Goal: Find specific page/section: Find specific page/section

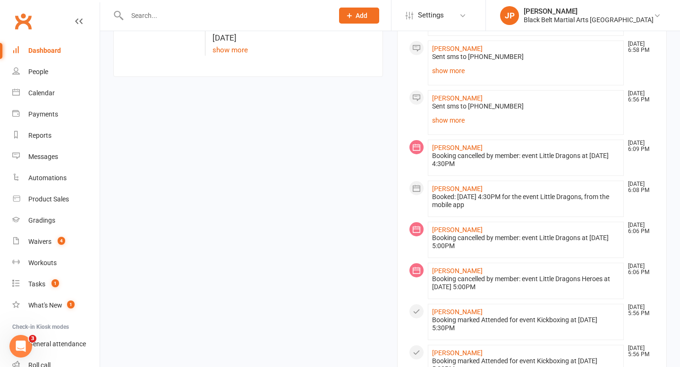
scroll to position [459, 0]
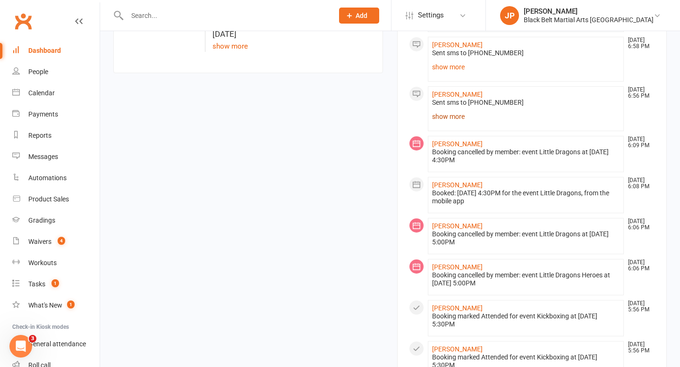
click at [443, 123] on link "show more" at bounding box center [526, 116] width 188 height 13
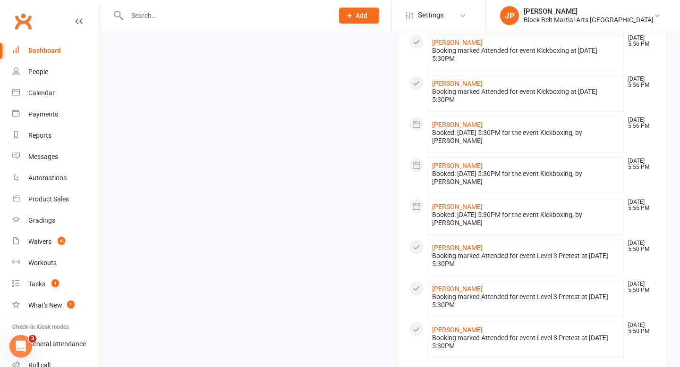
scroll to position [899, 0]
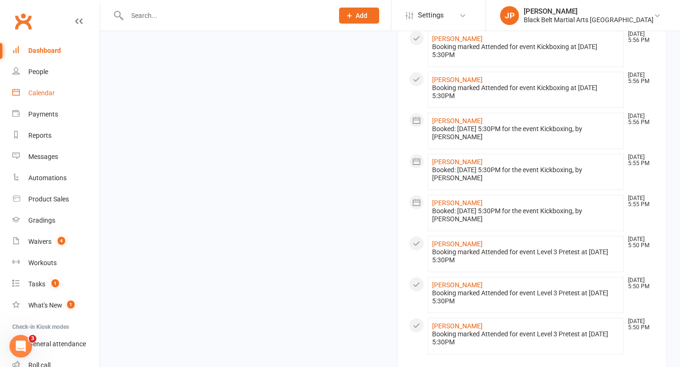
click at [44, 94] on div "Calendar" at bounding box center [41, 93] width 26 height 8
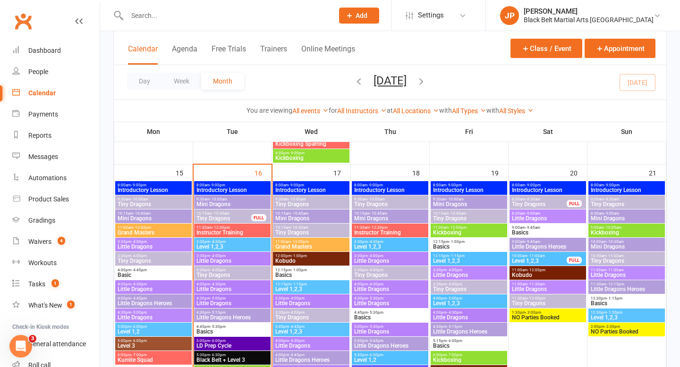
scroll to position [752, 0]
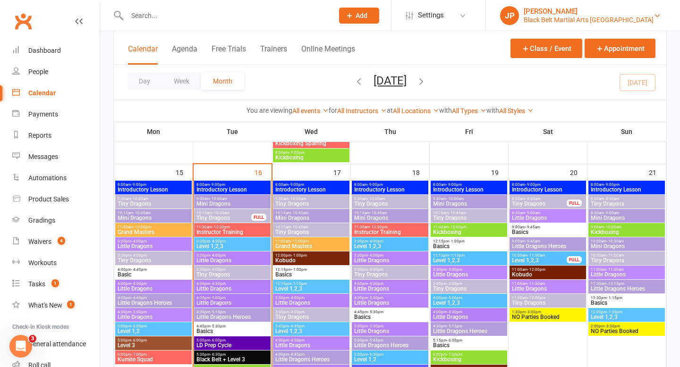
click at [609, 14] on div "[PERSON_NAME]" at bounding box center [589, 11] width 130 height 9
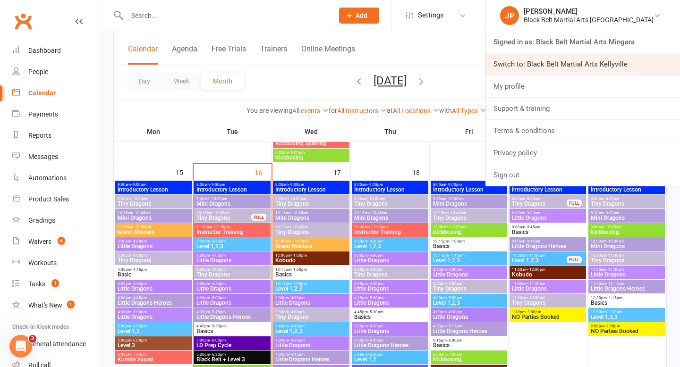
click at [608, 65] on link "Switch to: Black Belt Martial Arts Kellyville" at bounding box center [583, 64] width 194 height 22
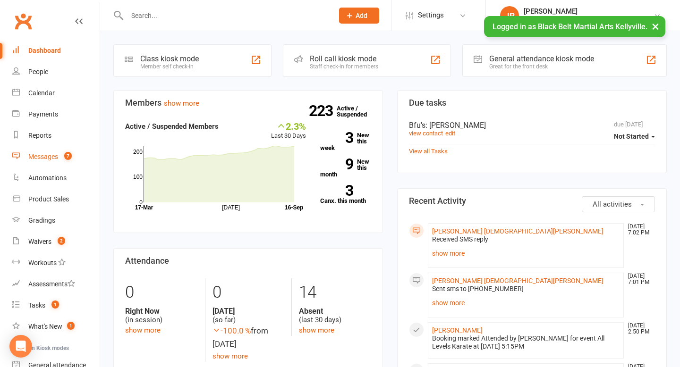
click at [41, 155] on div "Messages" at bounding box center [43, 157] width 30 height 8
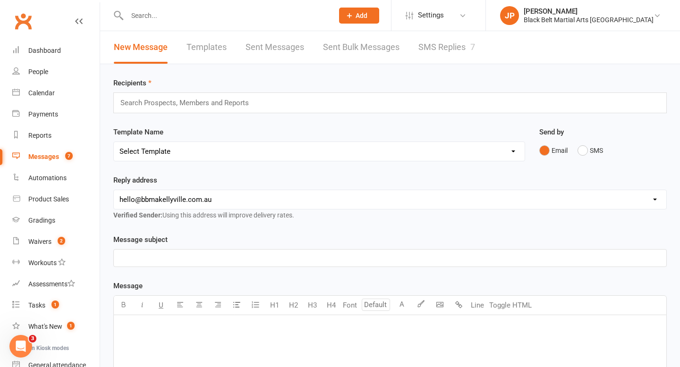
click at [445, 52] on link "SMS Replies 7" at bounding box center [446, 47] width 57 height 33
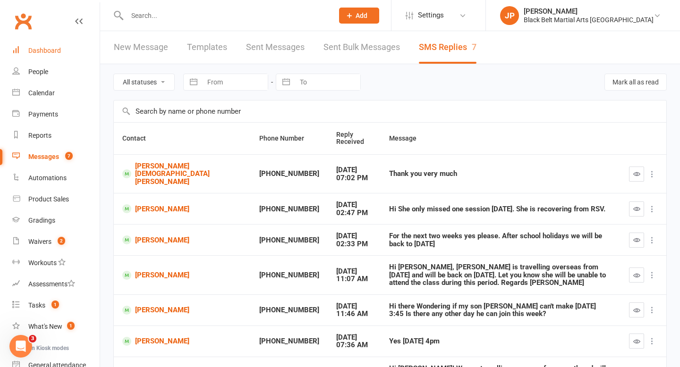
click at [38, 45] on link "Dashboard" at bounding box center [55, 50] width 87 height 21
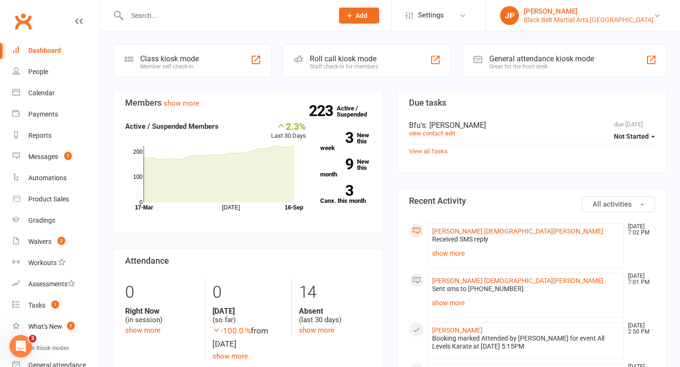
click at [571, 16] on div "Black Belt Martial Arts [GEOGRAPHIC_DATA]" at bounding box center [589, 20] width 130 height 9
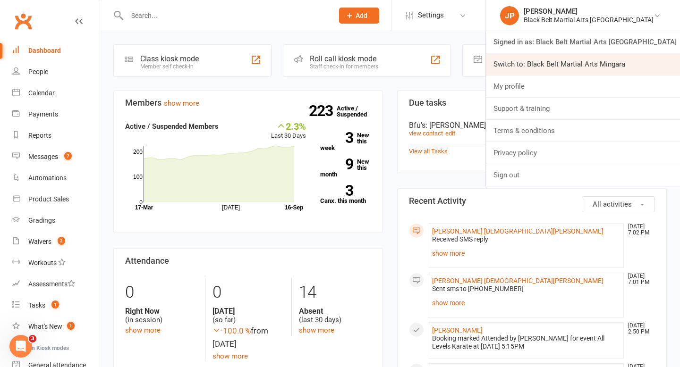
click at [588, 61] on link "Switch to: Black Belt Martial Arts Mingara" at bounding box center [583, 64] width 194 height 22
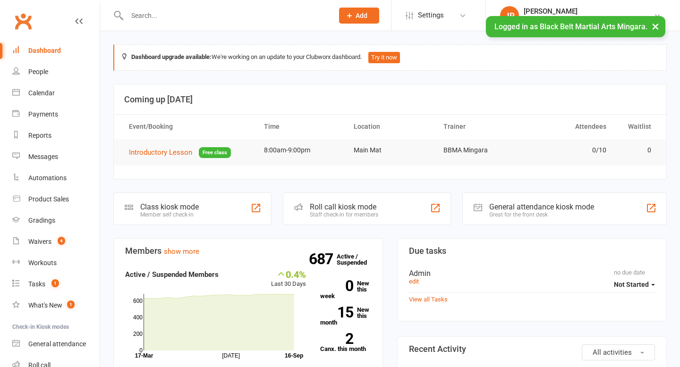
click at [213, 14] on input "text" at bounding box center [225, 15] width 203 height 13
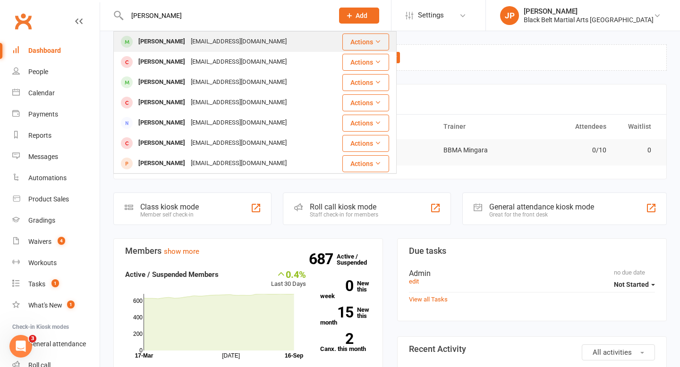
type input "ari burkitt"
click at [149, 33] on div "Ari Burkitt katevircoe@hotmail.com" at bounding box center [227, 41] width 227 height 19
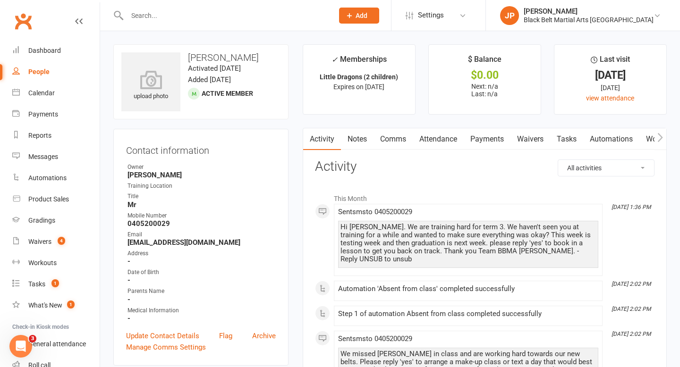
click at [434, 135] on link "Attendance" at bounding box center [438, 139] width 51 height 22
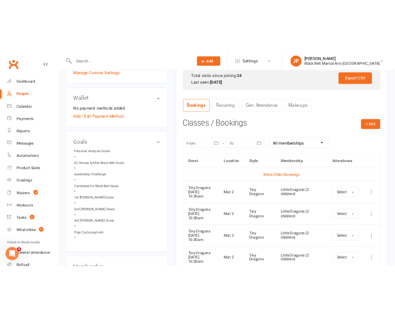
scroll to position [314, 0]
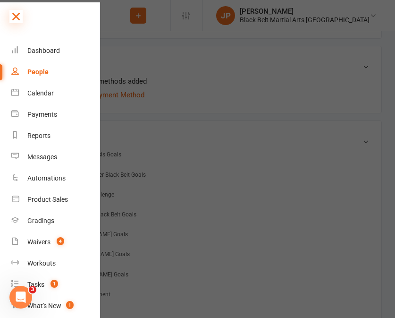
click at [20, 16] on icon at bounding box center [15, 16] width 13 height 13
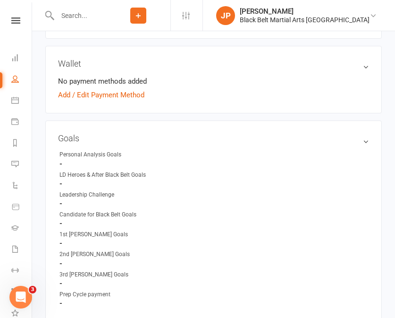
click at [87, 17] on input "text" at bounding box center [80, 15] width 52 height 13
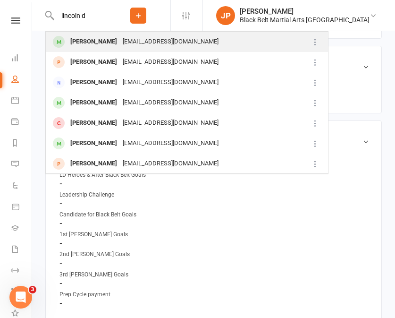
type input "lincoln d"
click at [84, 42] on div "Lincoln Davis" at bounding box center [94, 42] width 52 height 14
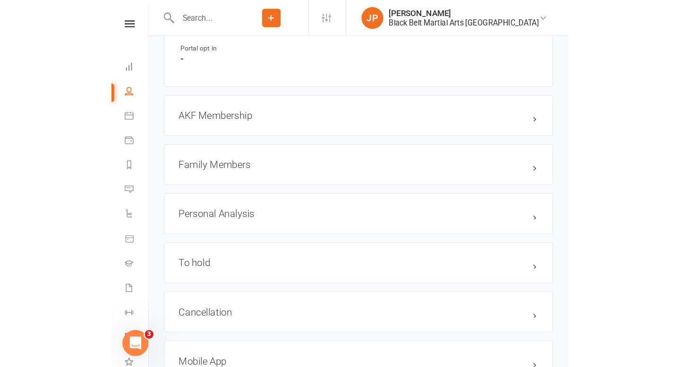
scroll to position [981, 0]
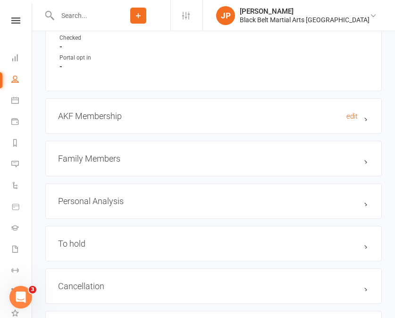
click at [197, 113] on h3 "AKF Membership edit" at bounding box center [213, 116] width 311 height 10
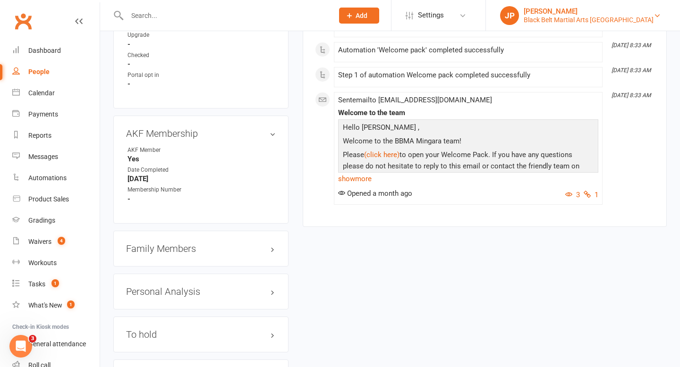
click at [567, 18] on div "Black Belt Martial Arts Mingara" at bounding box center [589, 20] width 130 height 9
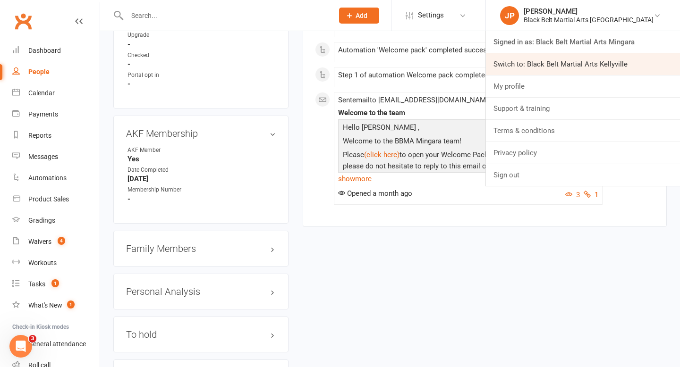
click at [594, 64] on link "Switch to: Black Belt Martial Arts Kellyville" at bounding box center [583, 64] width 194 height 22
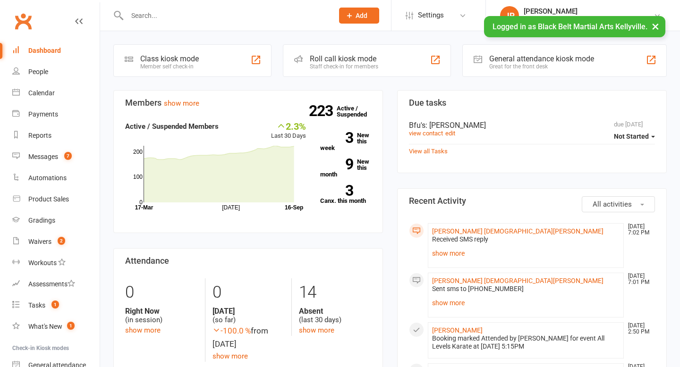
click at [276, 17] on input "text" at bounding box center [225, 15] width 203 height 13
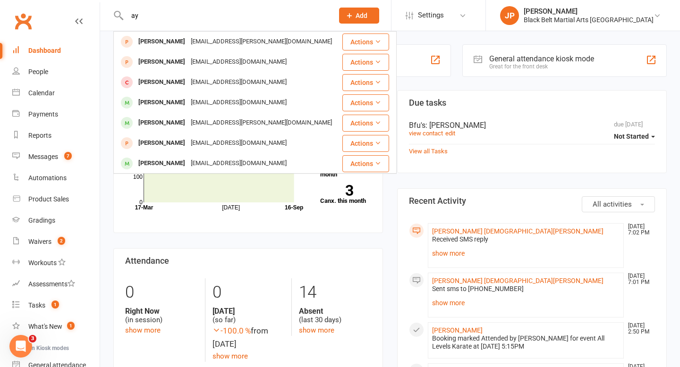
type input "a"
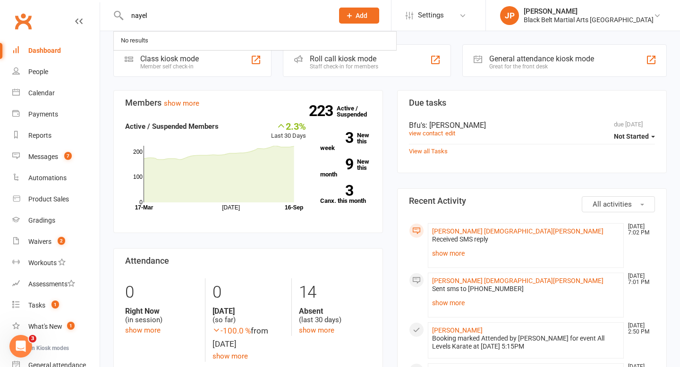
type input "nayel"
